Goal: Task Accomplishment & Management: Manage account settings

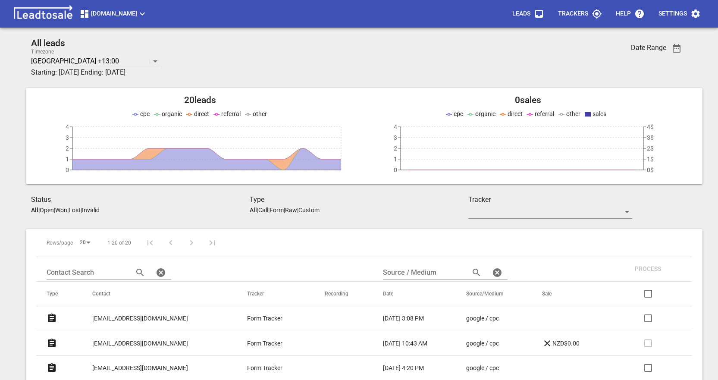
scroll to position [86, 0]
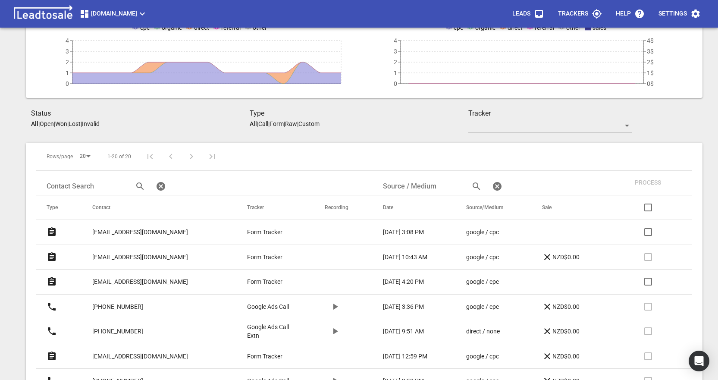
click at [139, 231] on p "[EMAIL_ADDRESS][DOMAIN_NAME]" at bounding box center [140, 232] width 96 height 9
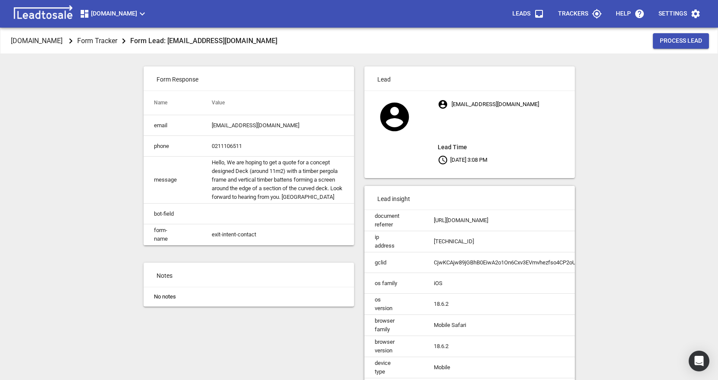
click at [195, 300] on li "No notes" at bounding box center [249, 296] width 210 height 19
click at [194, 305] on li "No notes" at bounding box center [249, 296] width 210 height 19
click at [185, 235] on td "form-name" at bounding box center [173, 234] width 58 height 21
click at [116, 219] on div "Design2renovate.co.nz Form Tracker Form Lead: teganwedderburn@gmail.com Process…" at bounding box center [358, 218] width 711 height 380
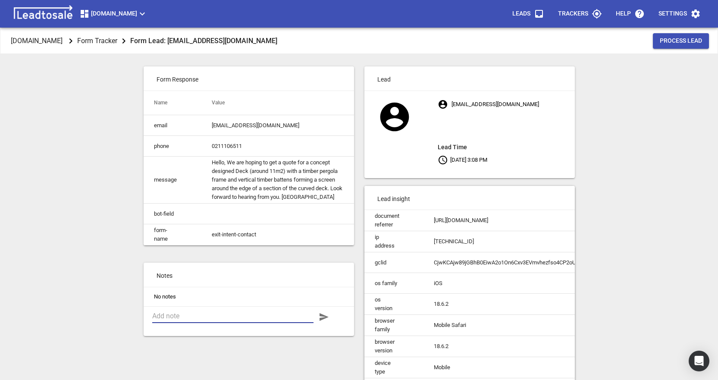
click at [175, 320] on textarea at bounding box center [232, 316] width 161 height 8
type textarea "Rang, in meeting, call back this pm"
click at [322, 321] on icon "button" at bounding box center [323, 317] width 9 height 8
